Goal: Task Accomplishment & Management: Manage account settings

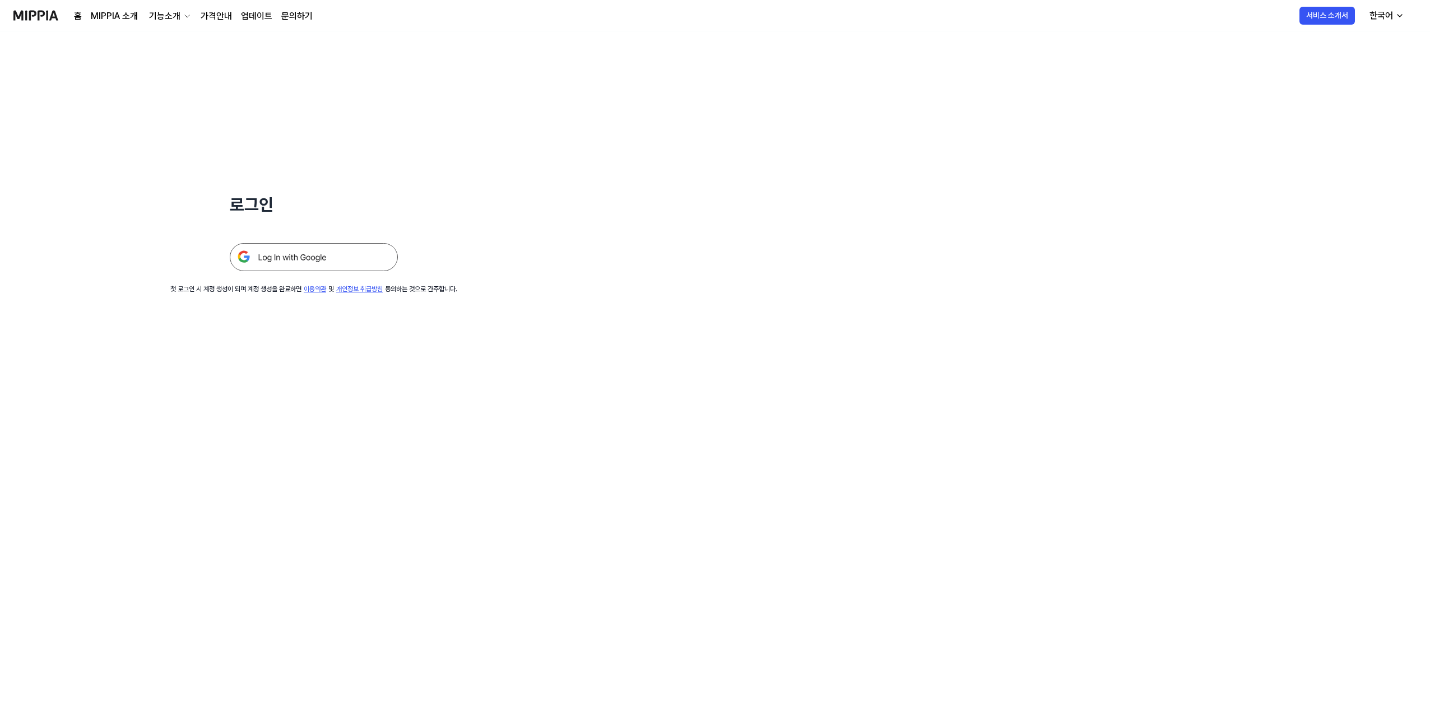
click at [360, 261] on img at bounding box center [314, 257] width 168 height 28
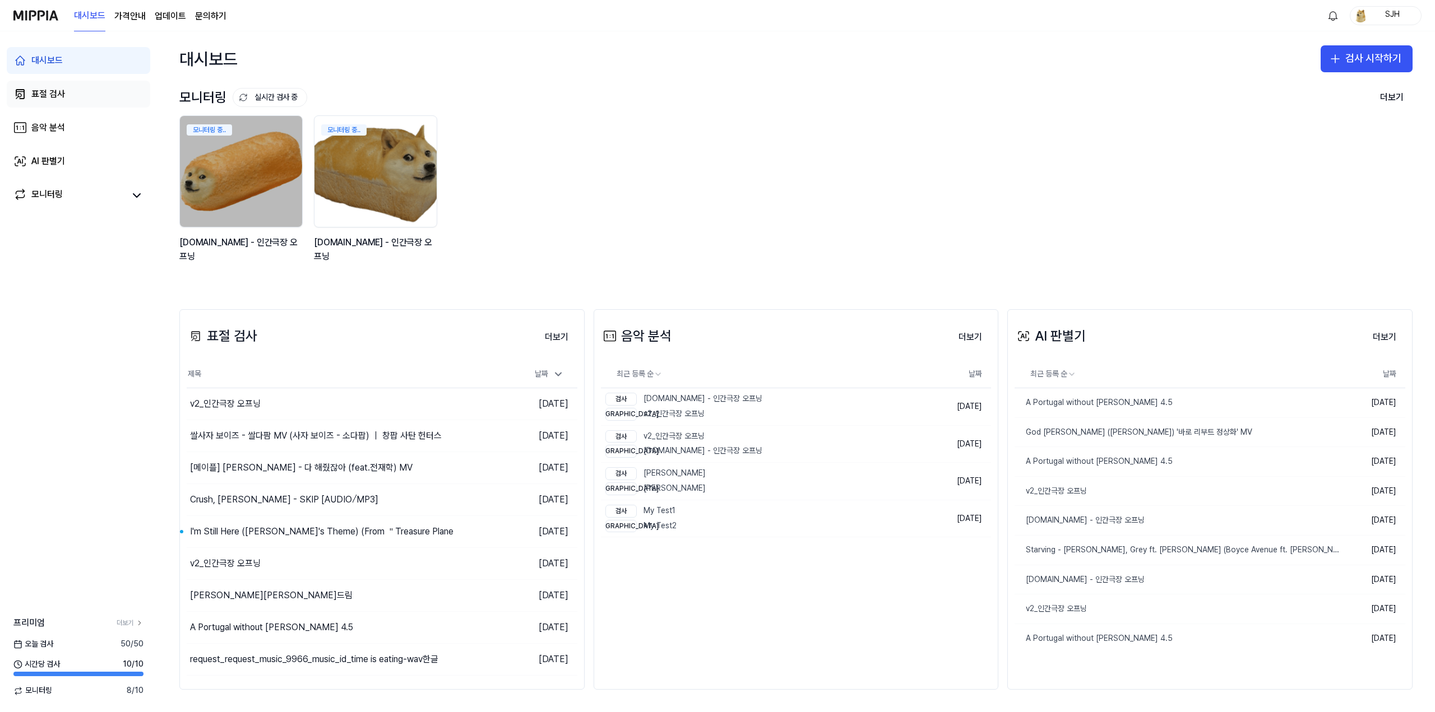
click at [84, 94] on link "표절 검사" at bounding box center [78, 94] width 143 height 27
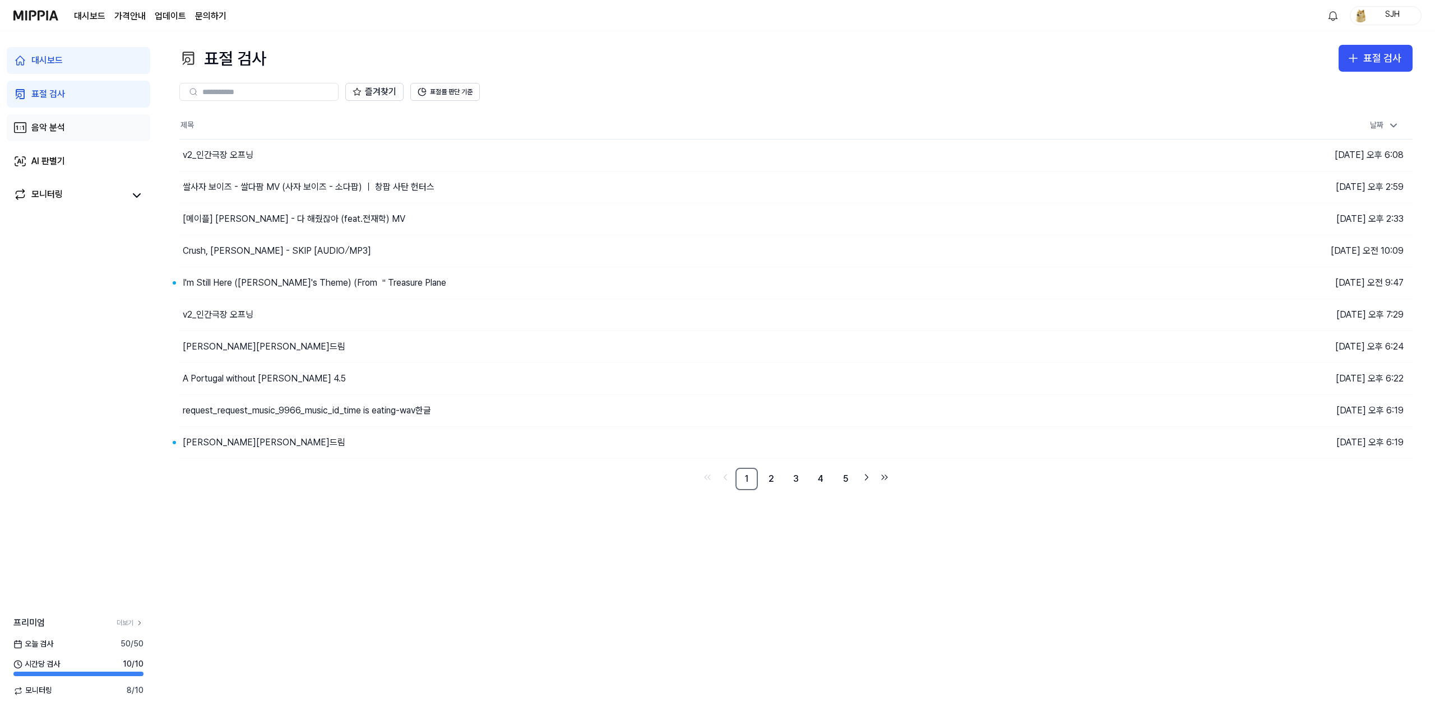
click at [63, 123] on div "음악 분석" at bounding box center [48, 127] width 34 height 13
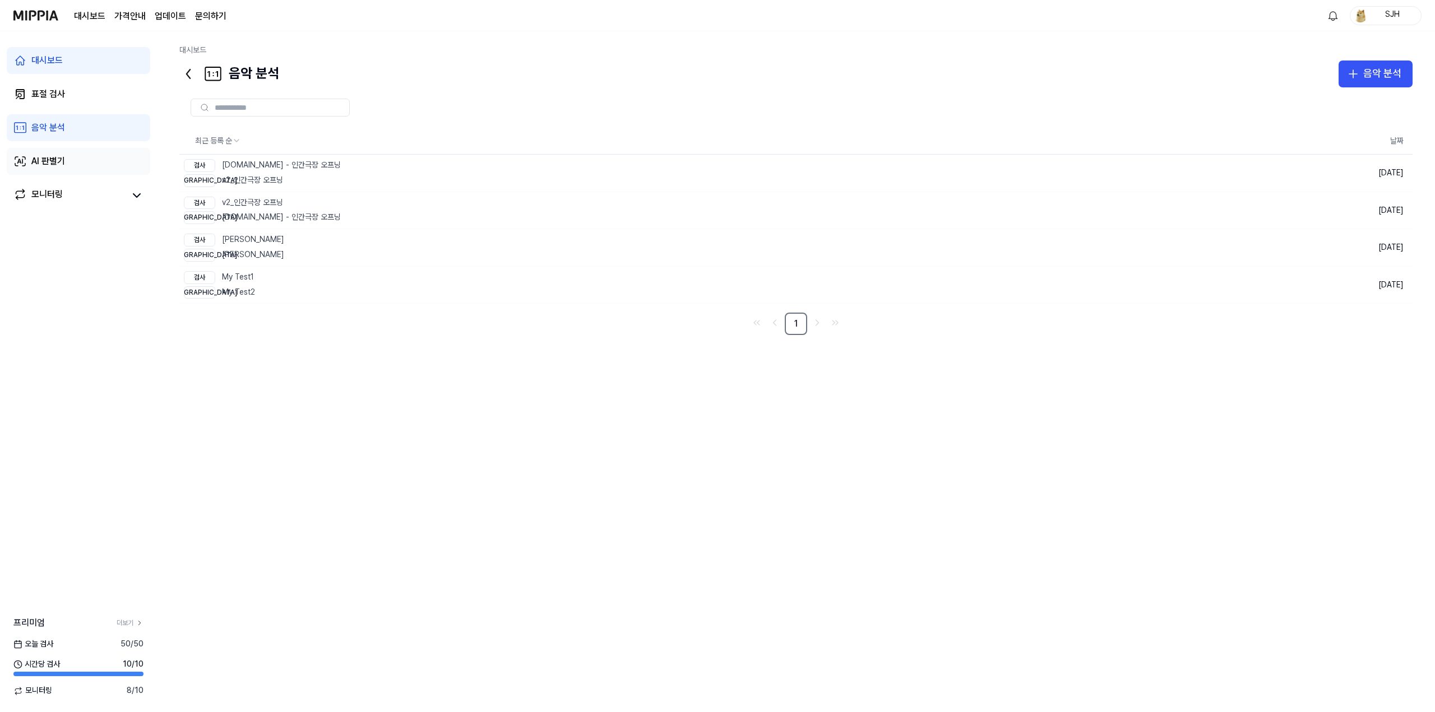
click at [62, 165] on div "AI 판별기" at bounding box center [48, 161] width 34 height 13
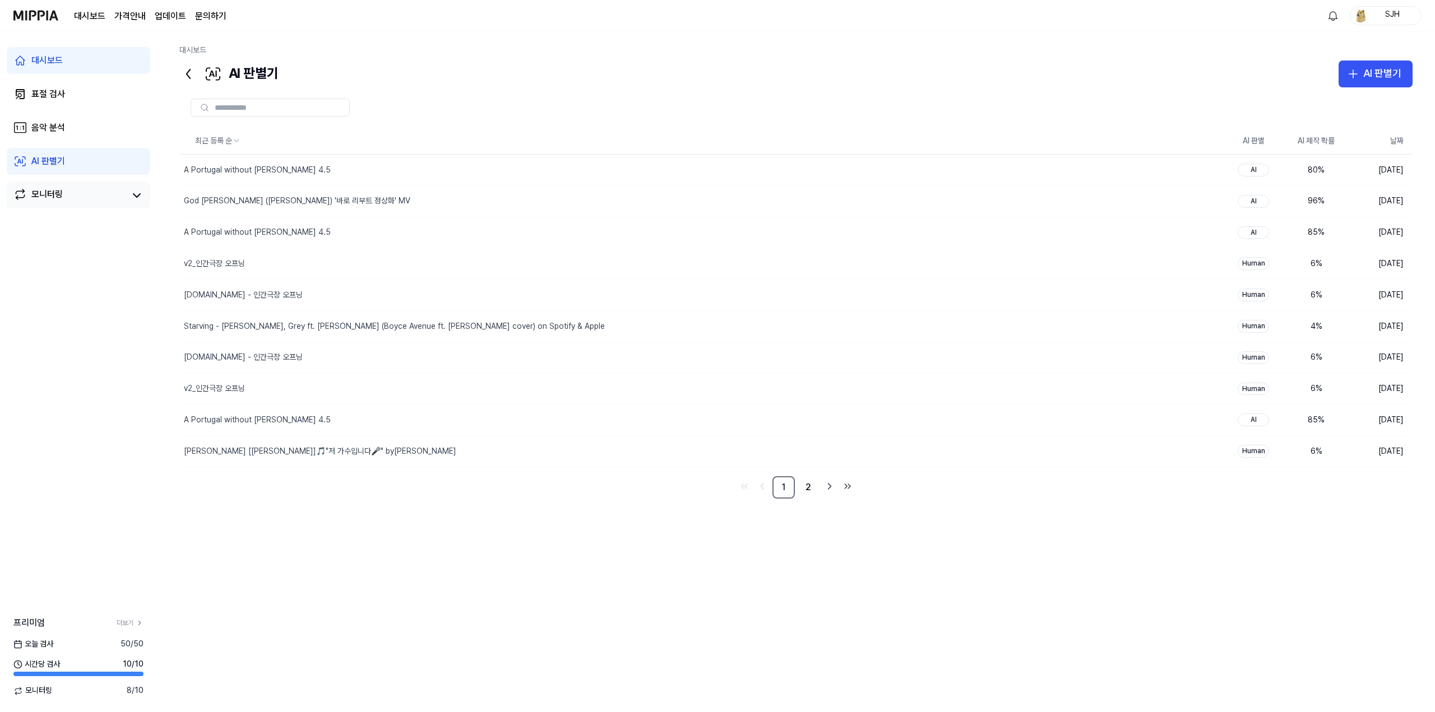
click at [61, 204] on div "모니터링" at bounding box center [78, 195] width 143 height 27
click at [166, 21] on link "업데이트" at bounding box center [170, 16] width 31 height 13
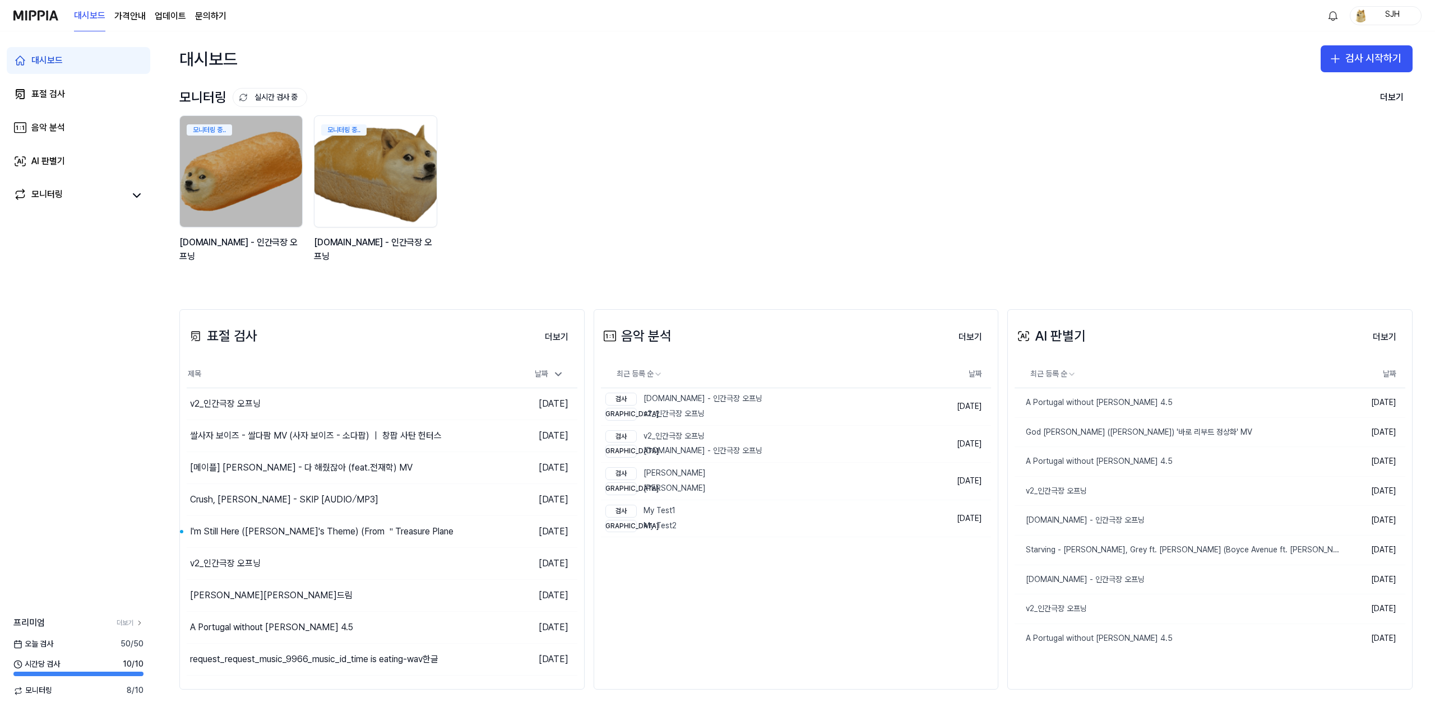
click at [837, 157] on div "모니터링 중.. [DOMAIN_NAME] - 인간극장 오프닝 모니터링 중.. [DOMAIN_NAME] - 인간극장 오프닝" at bounding box center [786, 195] width 1233 height 160
click at [51, 92] on div "표절 검사" at bounding box center [48, 93] width 34 height 13
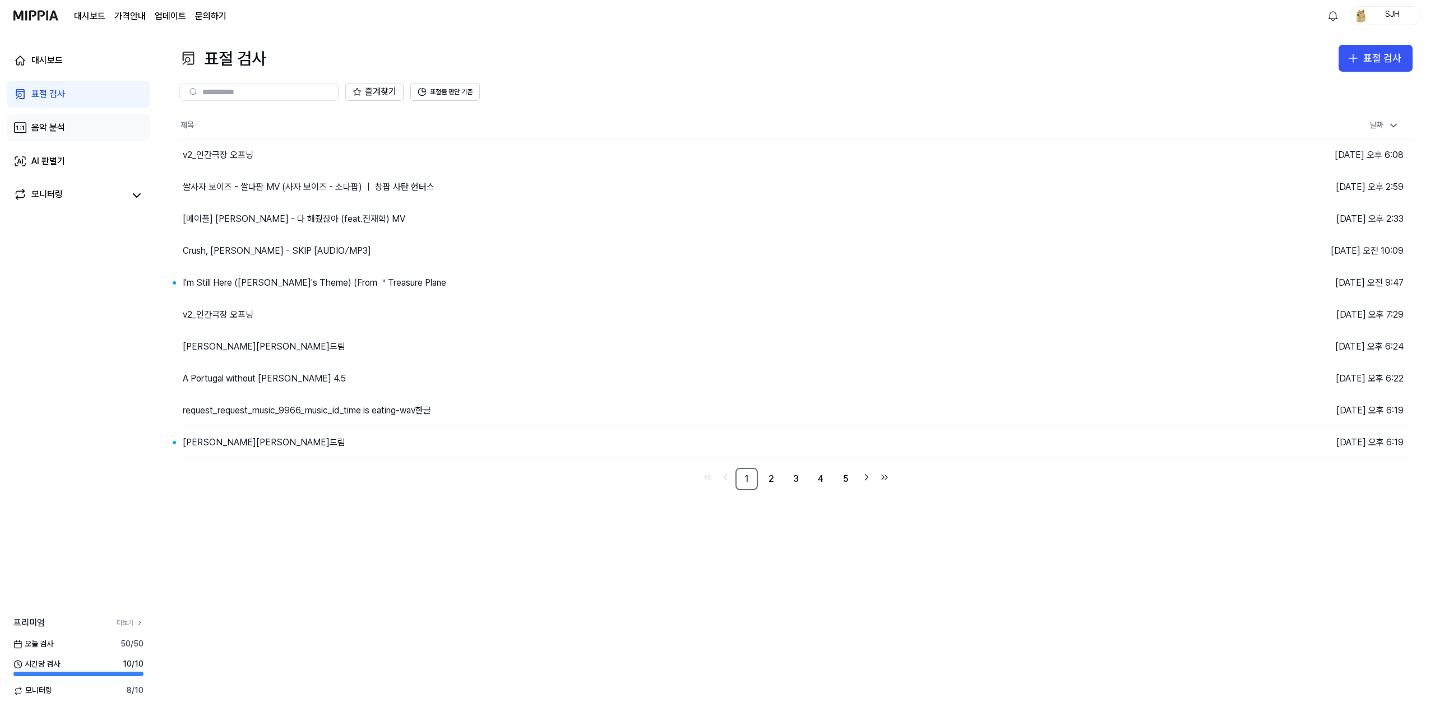
click at [81, 131] on link "음악 분석" at bounding box center [78, 127] width 143 height 27
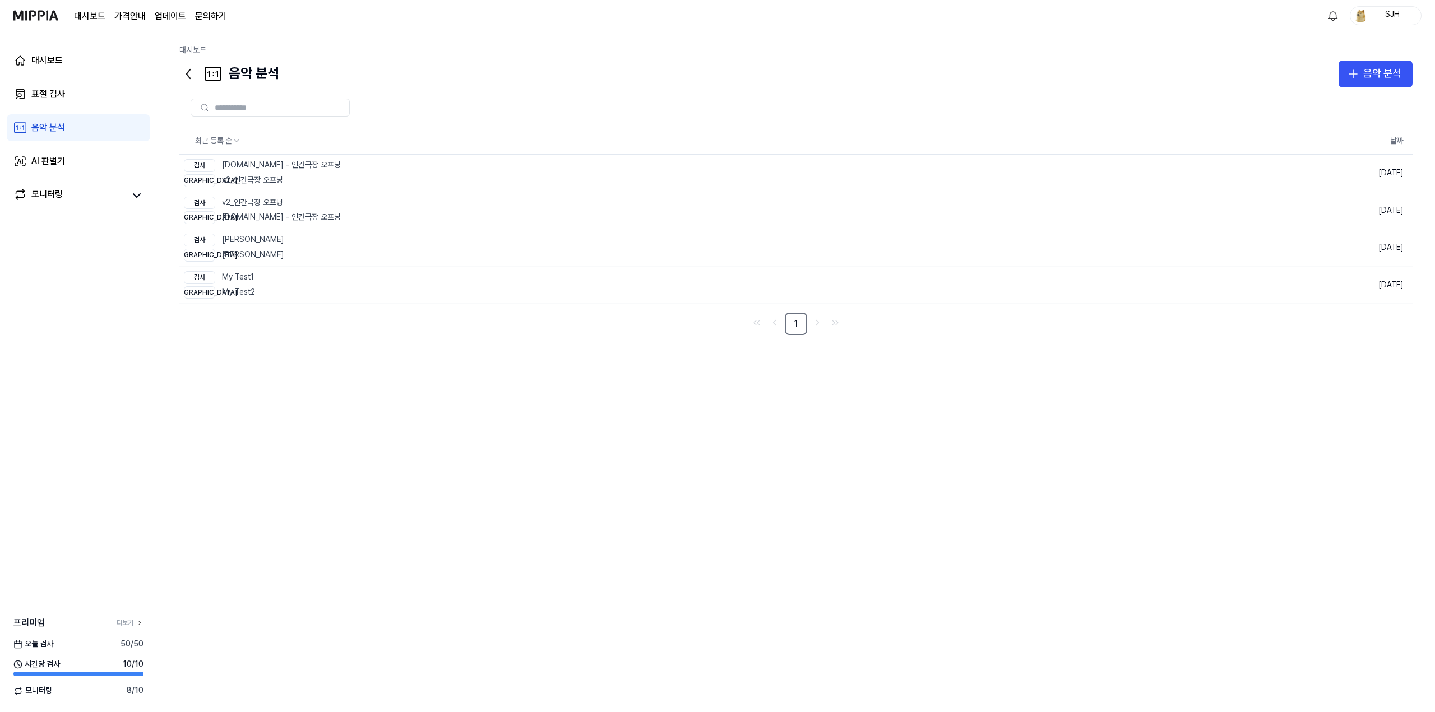
click at [92, 177] on div "대시보드 표절 검사 음악 분석 AI 판별기 모니터링" at bounding box center [78, 127] width 157 height 193
click at [89, 168] on link "AI 판별기" at bounding box center [78, 161] width 143 height 27
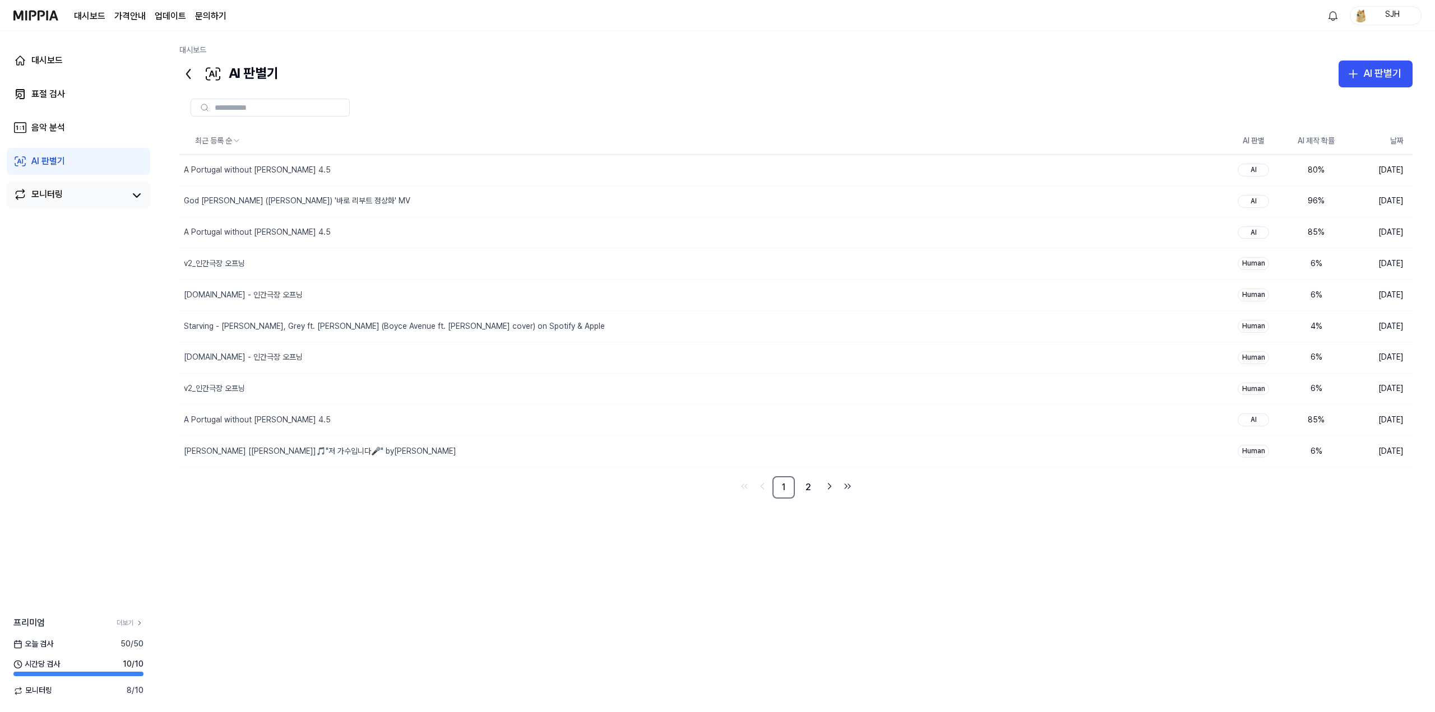
click at [61, 201] on div "모니터링" at bounding box center [46, 196] width 31 height 16
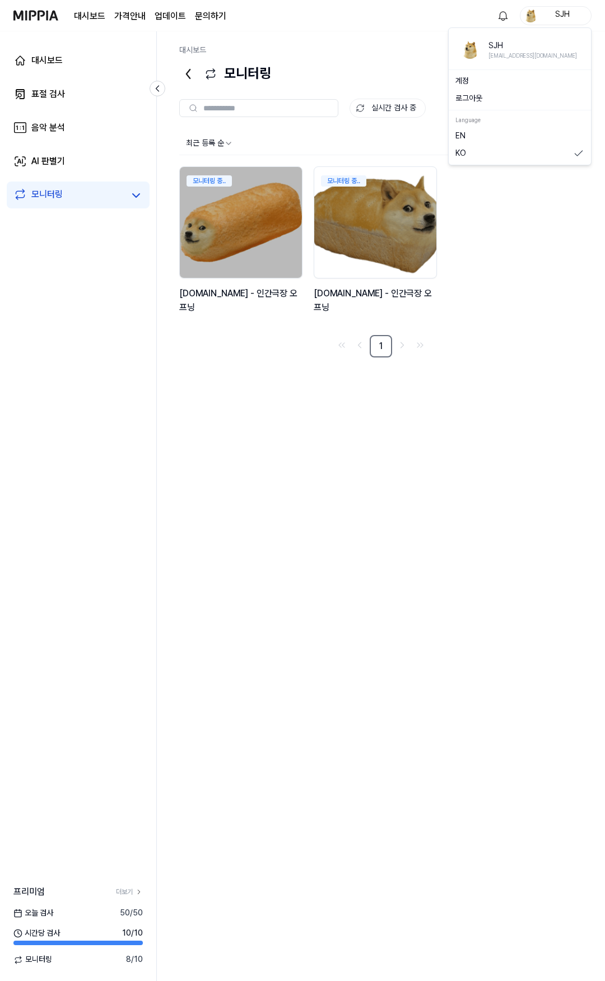
click at [566, 21] on div "SJH" at bounding box center [563, 15] width 44 height 12
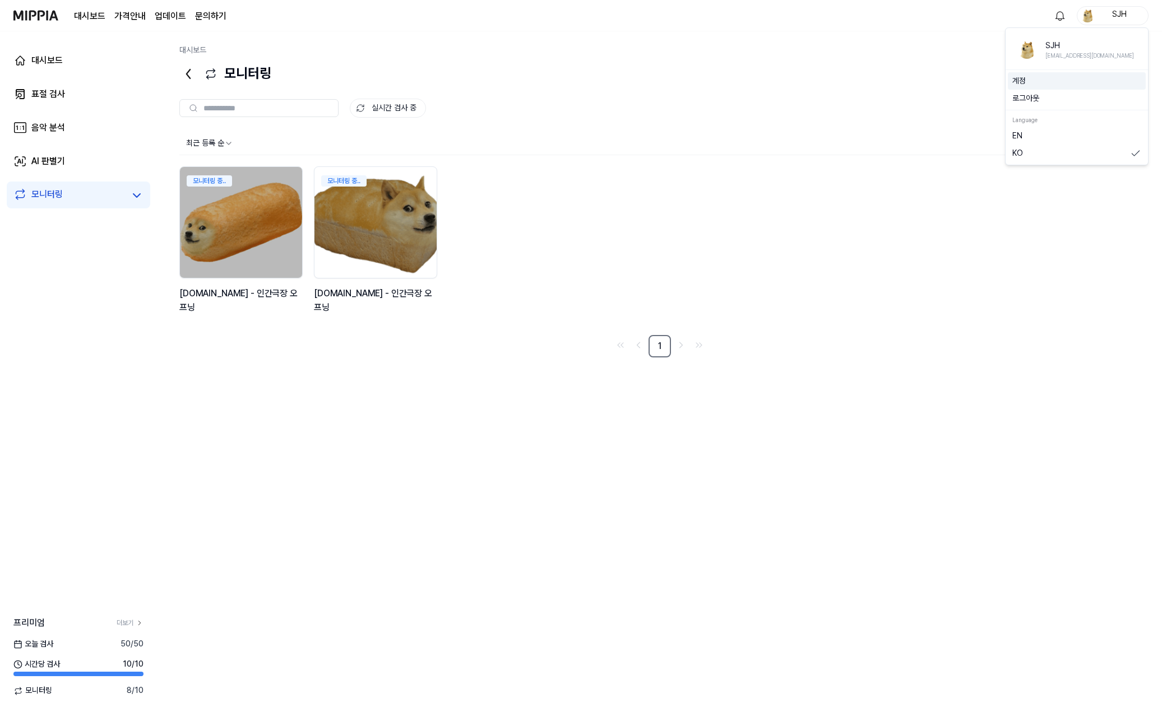
click at [1049, 86] on link "계정" at bounding box center [1076, 81] width 129 height 11
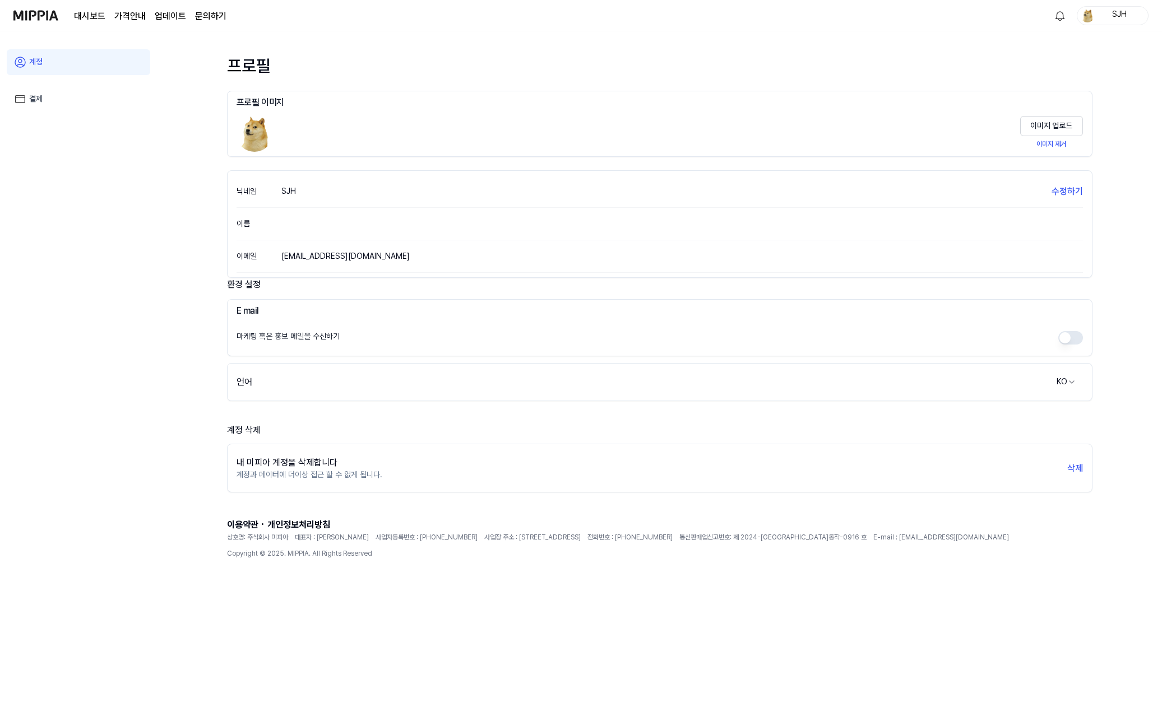
click at [1044, 80] on div "프로필 프로필 이미지 이미지 업로드 이미지 제거 닉네임 SJH 수정하기 이름 이메일 [EMAIL_ADDRESS][DOMAIN_NAME]" at bounding box center [659, 166] width 865 height 224
